Goal: Task Accomplishment & Management: Manage account settings

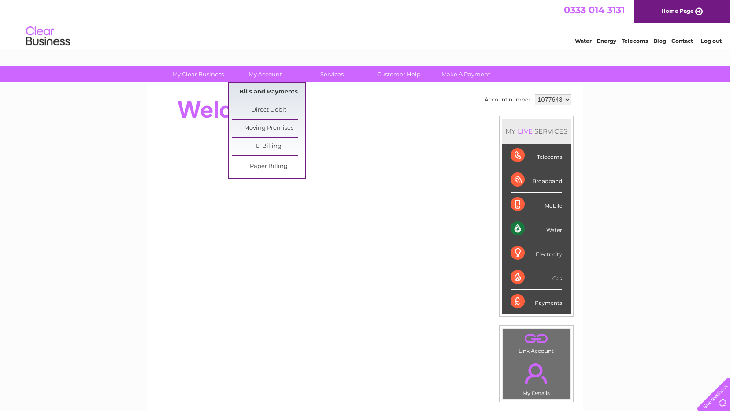
click at [261, 92] on link "Bills and Payments" at bounding box center [268, 92] width 73 height 18
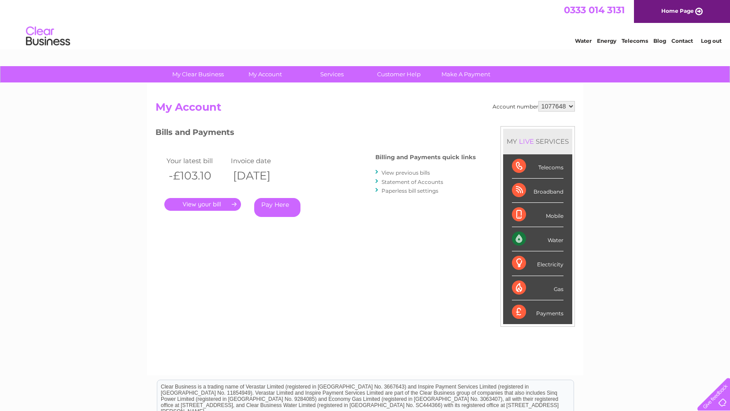
click at [205, 204] on link "." at bounding box center [202, 204] width 77 height 13
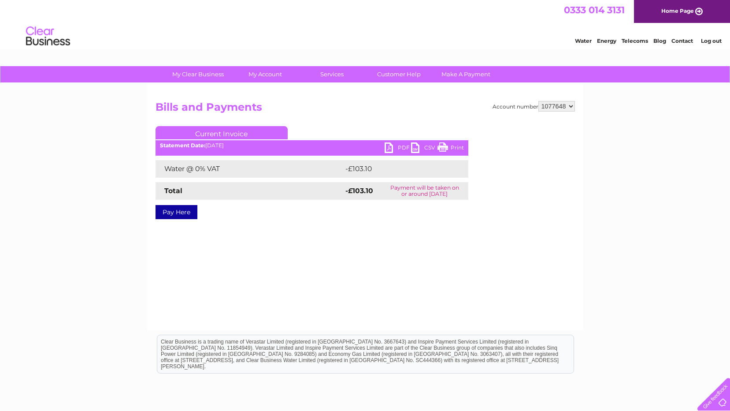
click at [388, 149] on link "PDF" at bounding box center [398, 148] width 26 height 13
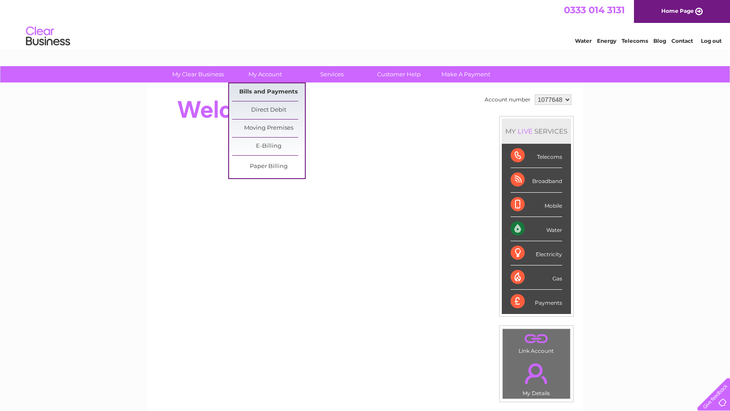
click at [263, 91] on link "Bills and Payments" at bounding box center [268, 92] width 73 height 18
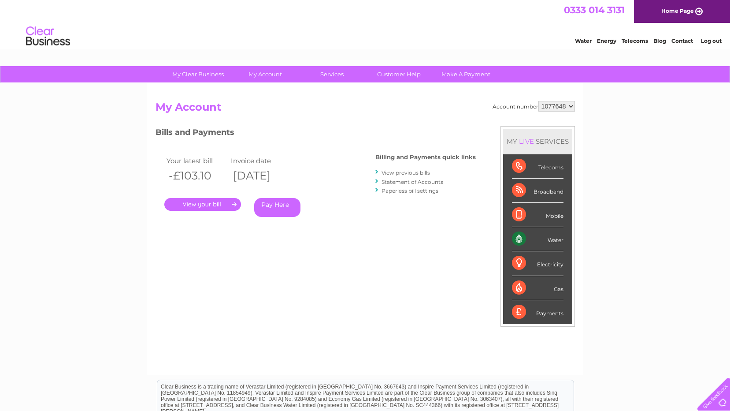
click at [387, 173] on link "View previous bills" at bounding box center [406, 172] width 48 height 7
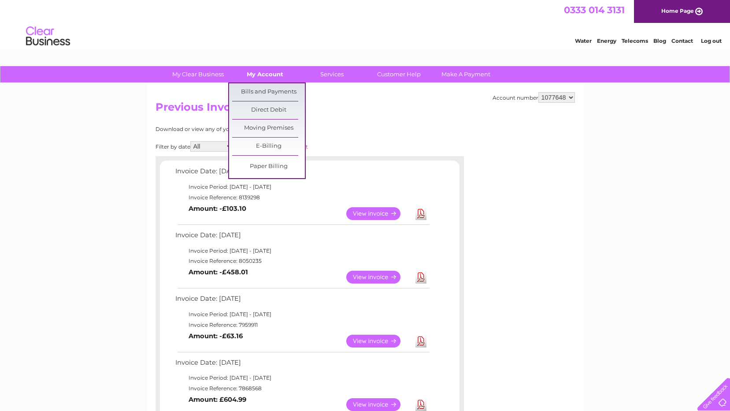
click at [267, 74] on link "My Account" at bounding box center [265, 74] width 73 height 16
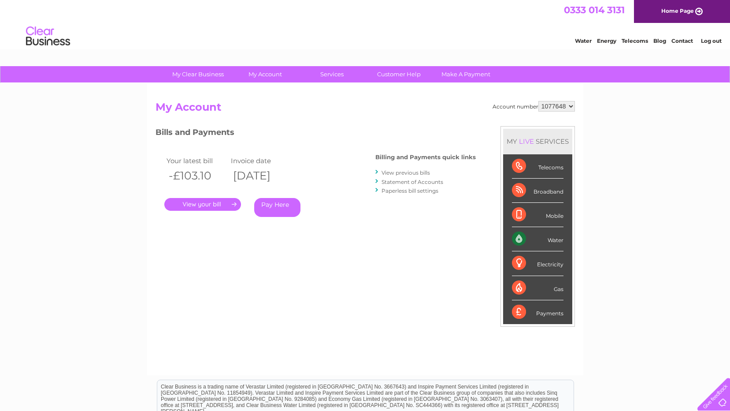
click at [403, 181] on link "Statement of Accounts" at bounding box center [413, 181] width 62 height 7
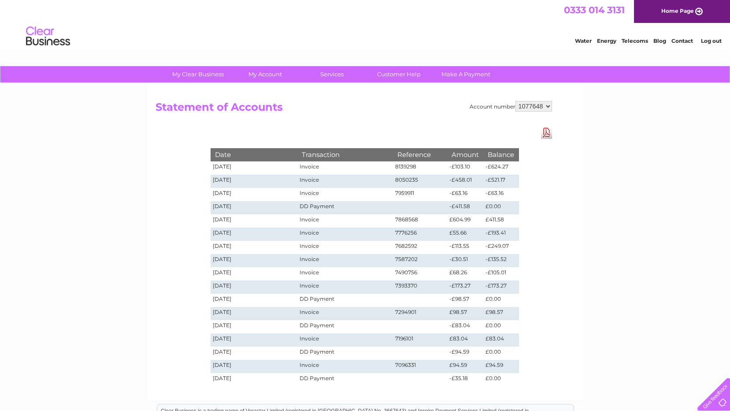
click at [583, 40] on link "Water" at bounding box center [583, 40] width 17 height 7
